Goal: Task Accomplishment & Management: Manage account settings

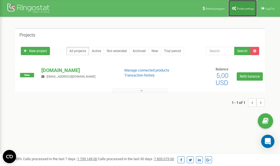
click at [242, 6] on link "Profile settings" at bounding box center [242, 8] width 28 height 17
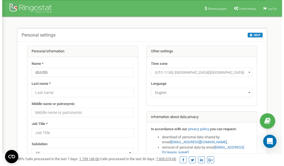
scroll to position [28, 0]
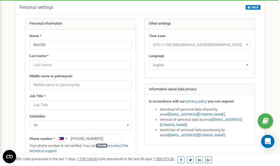
click at [105, 146] on link "verify it" at bounding box center [101, 146] width 11 height 4
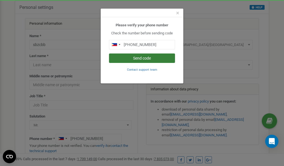
click at [140, 57] on button "Send code" at bounding box center [142, 58] width 66 height 9
